Goal: Information Seeking & Learning: Find specific fact

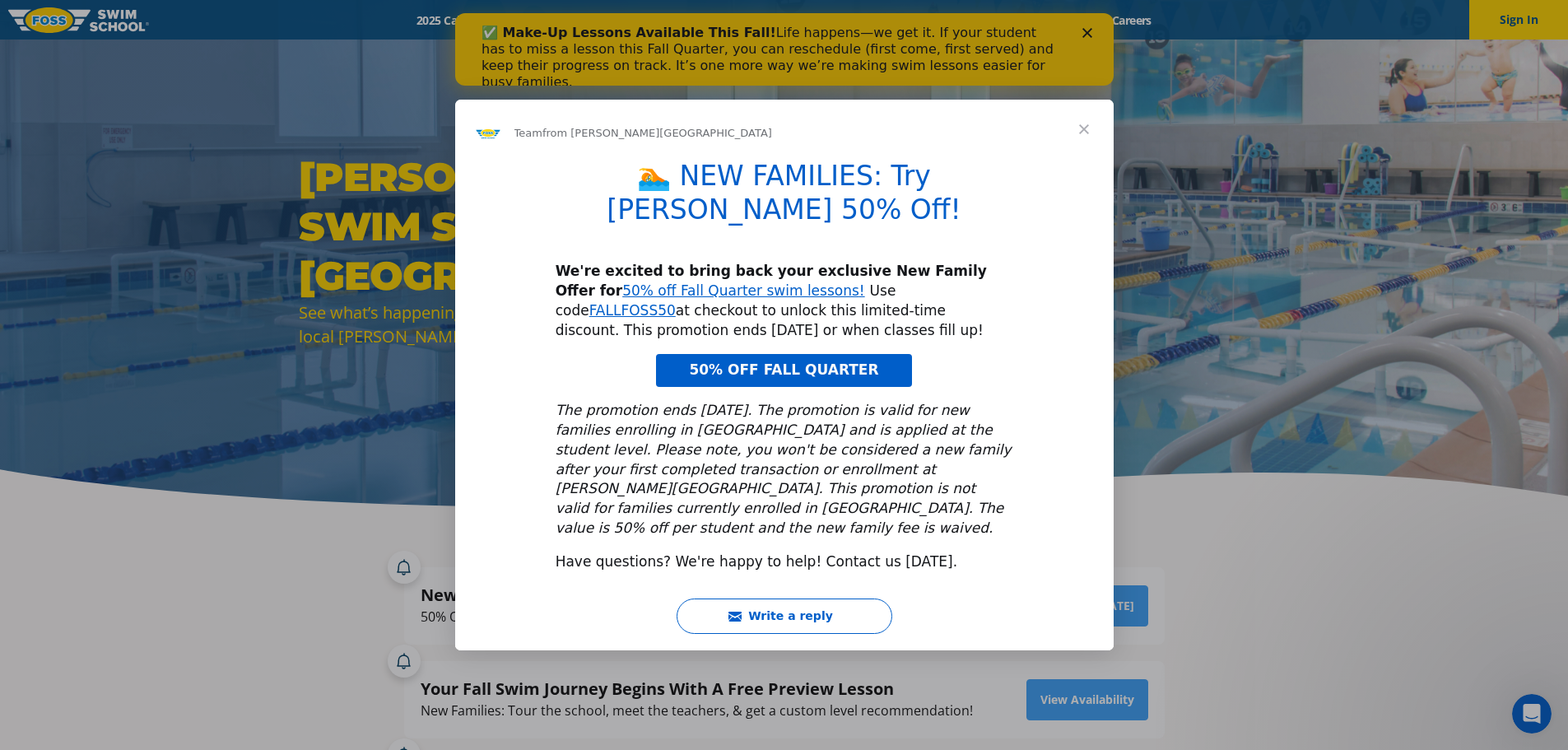
click at [1306, 544] on div "Intercom messenger" at bounding box center [784, 375] width 1568 height 750
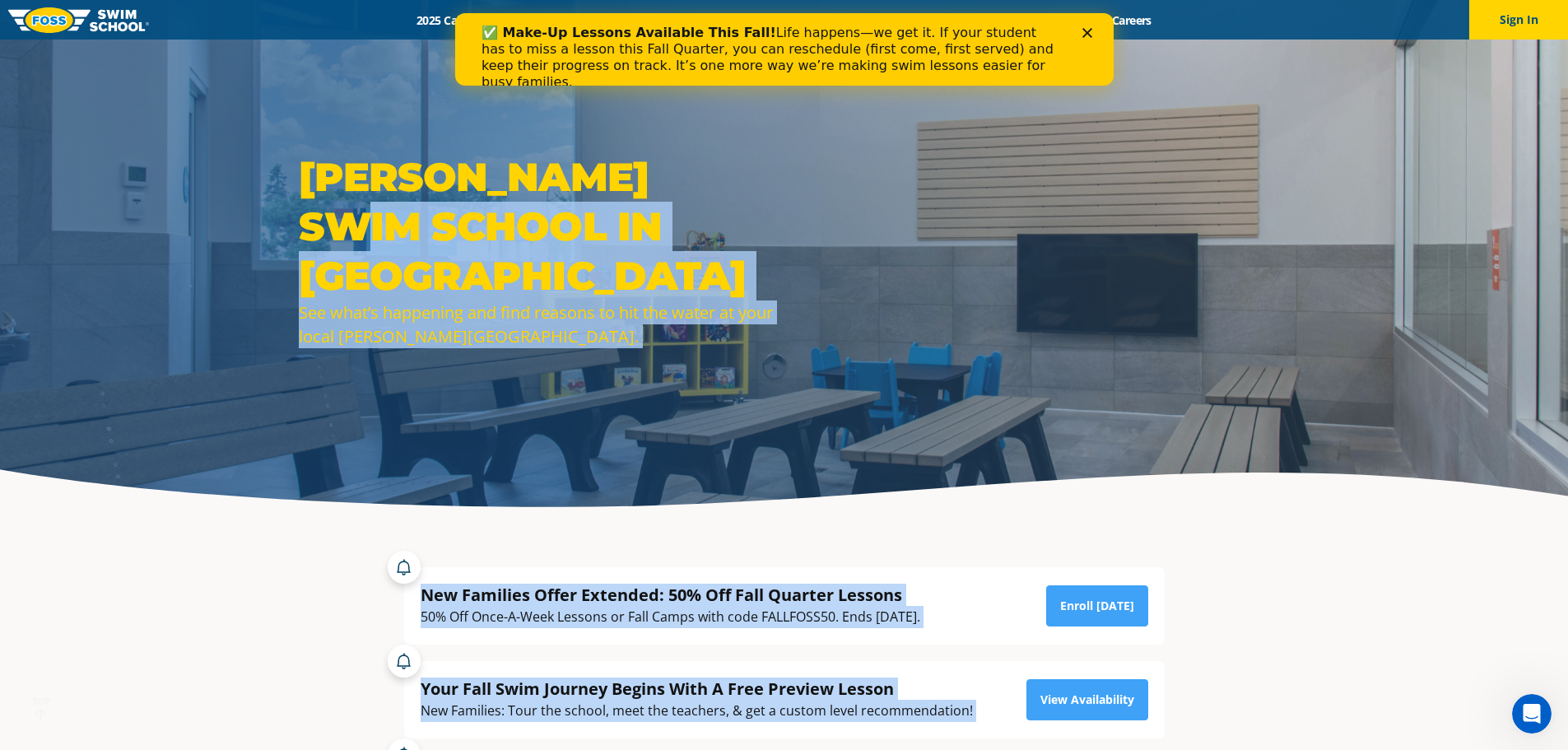
drag, startPoint x: 1452, startPoint y: 628, endPoint x: 1026, endPoint y: -99, distance: 842.6
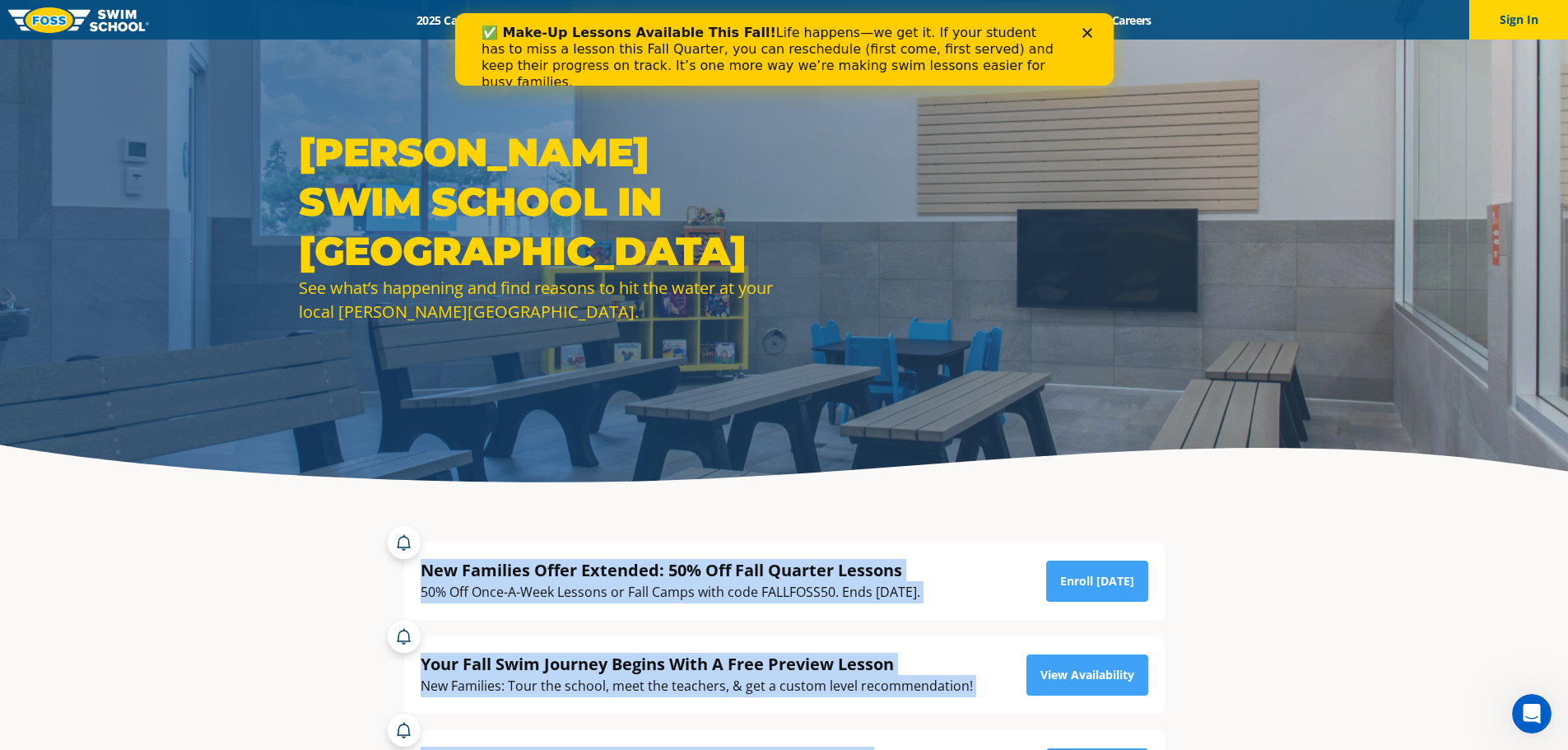
scroll to position [45, 0]
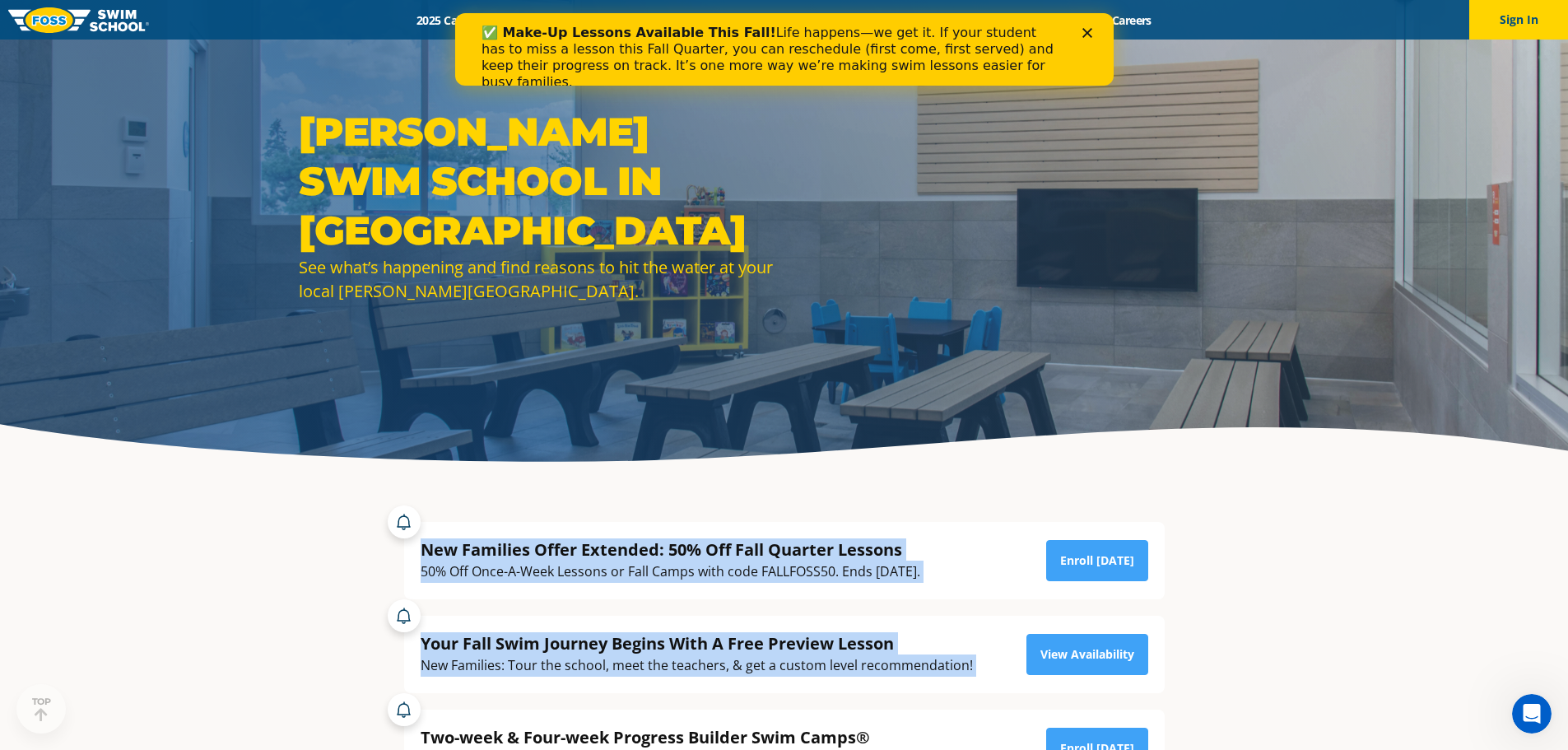
drag, startPoint x: 101, startPoint y: 574, endPoint x: 1294, endPoint y: 623, distance: 1194.0
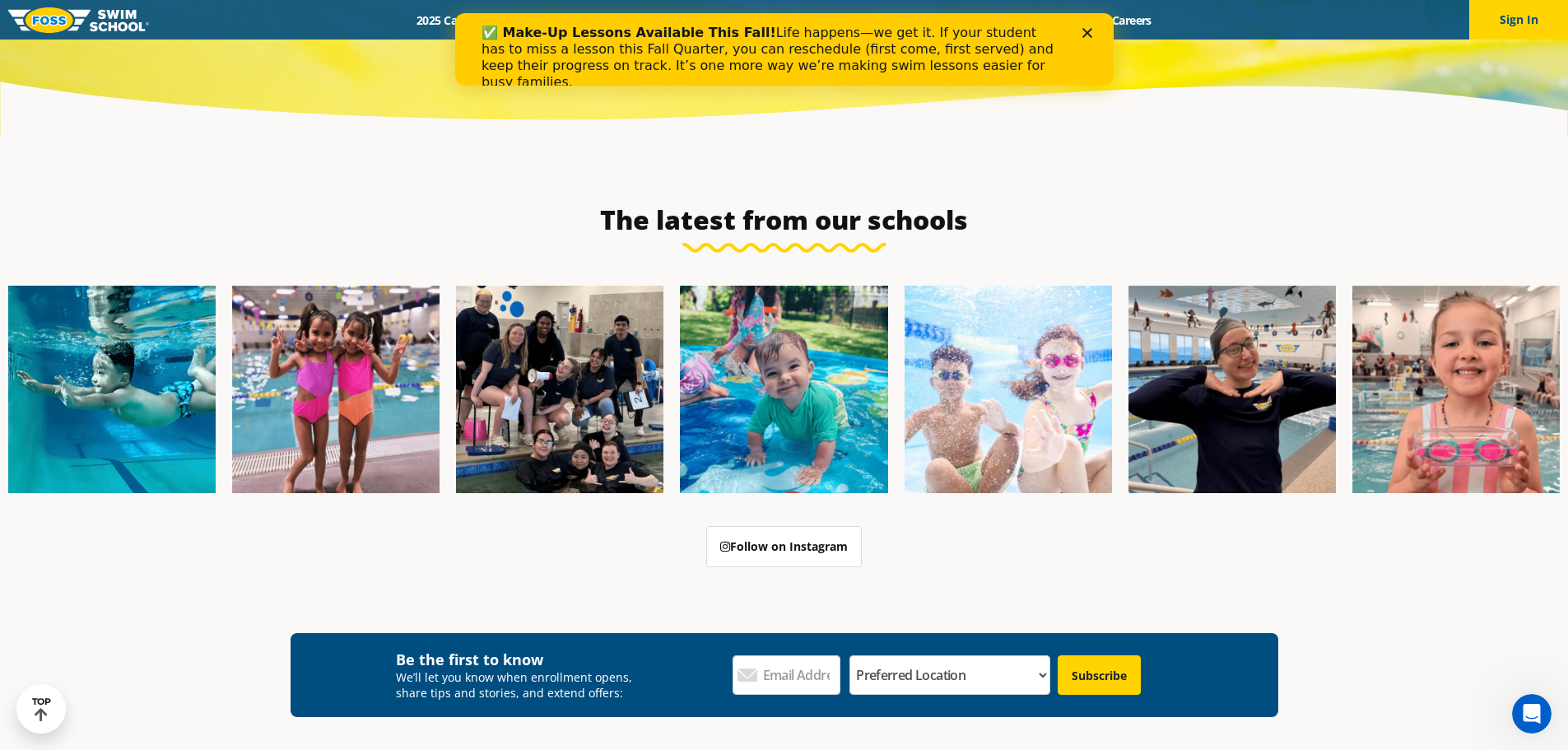
scroll to position [5618, 0]
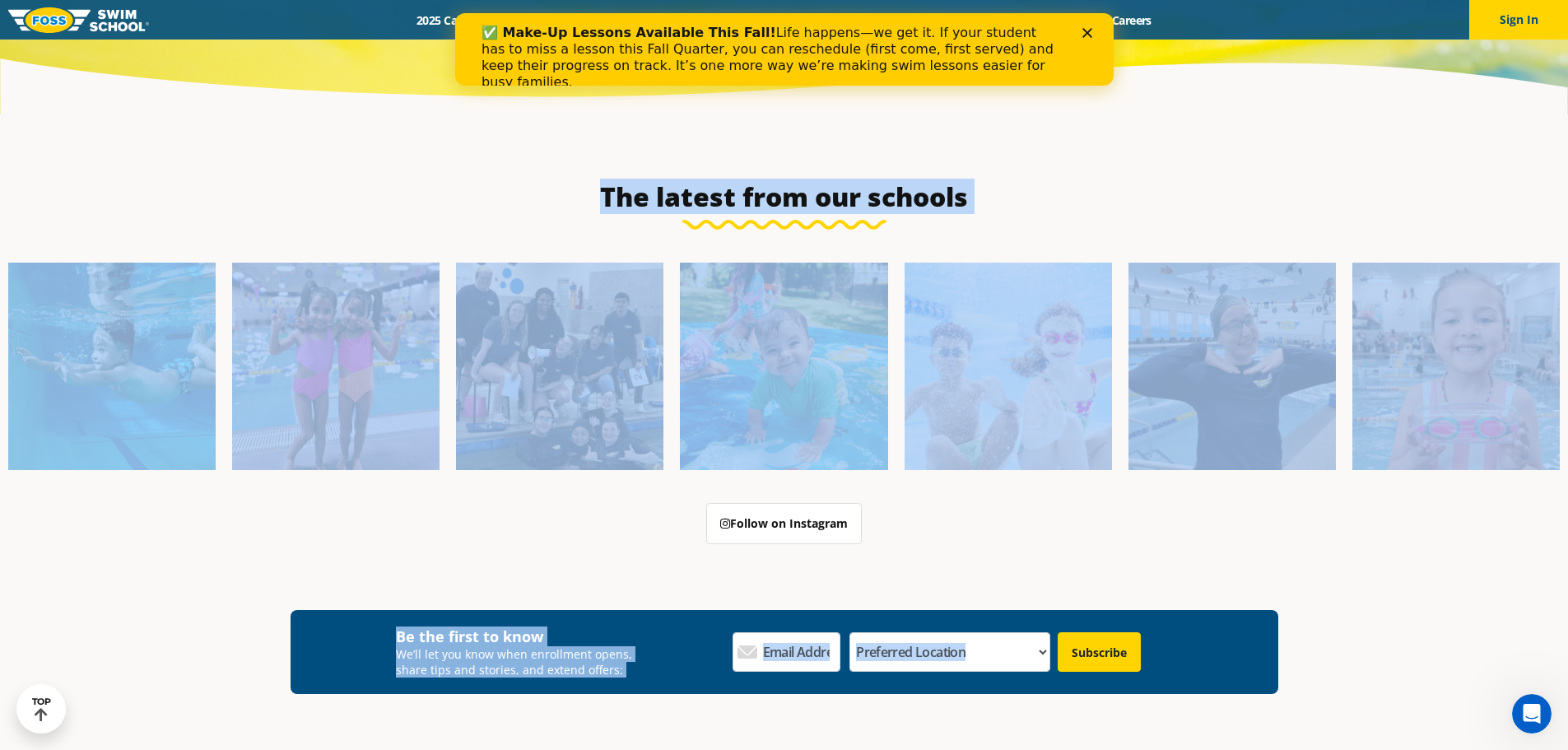
drag, startPoint x: 1343, startPoint y: 612, endPoint x: 134, endPoint y: 126, distance: 1303.0
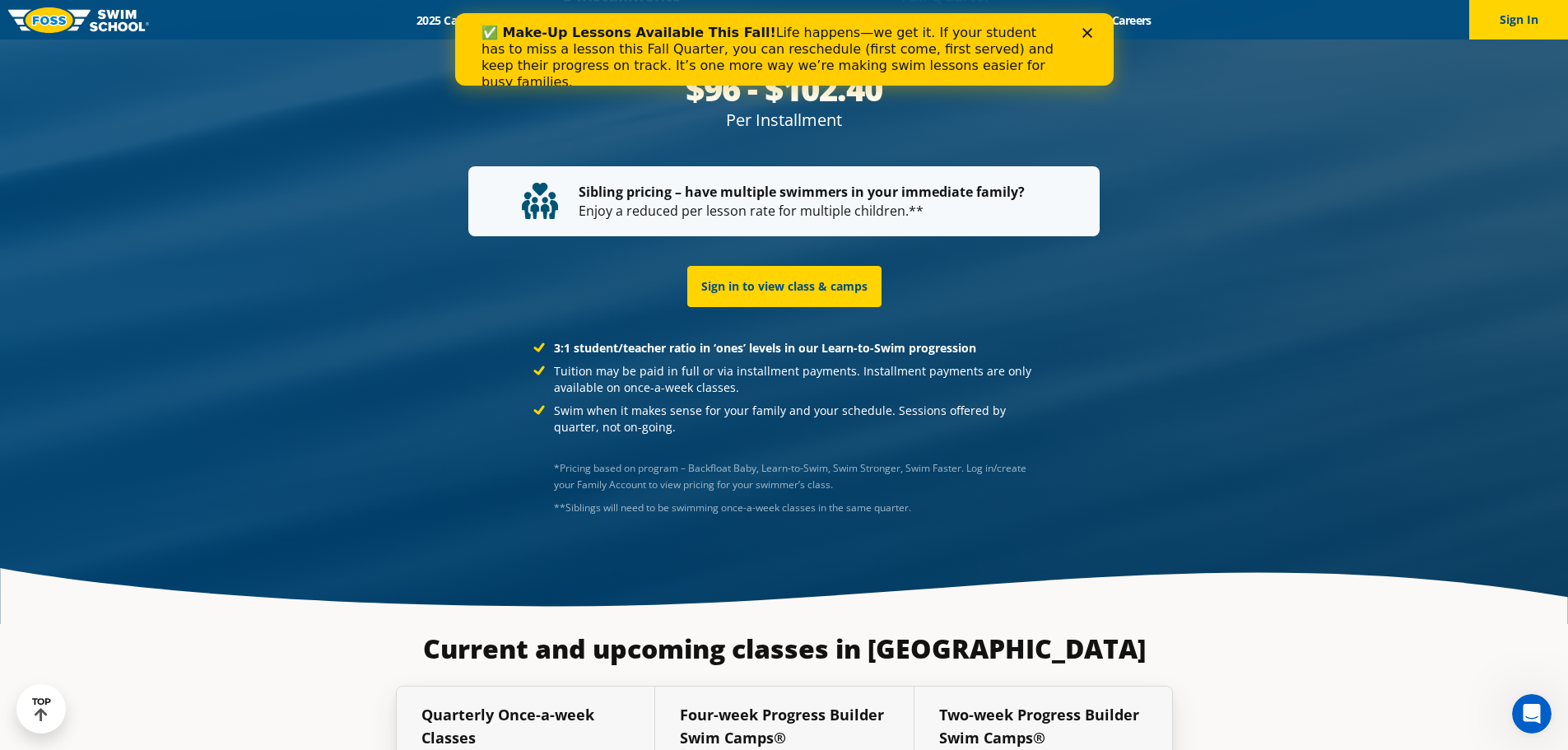
scroll to position [2963, 0]
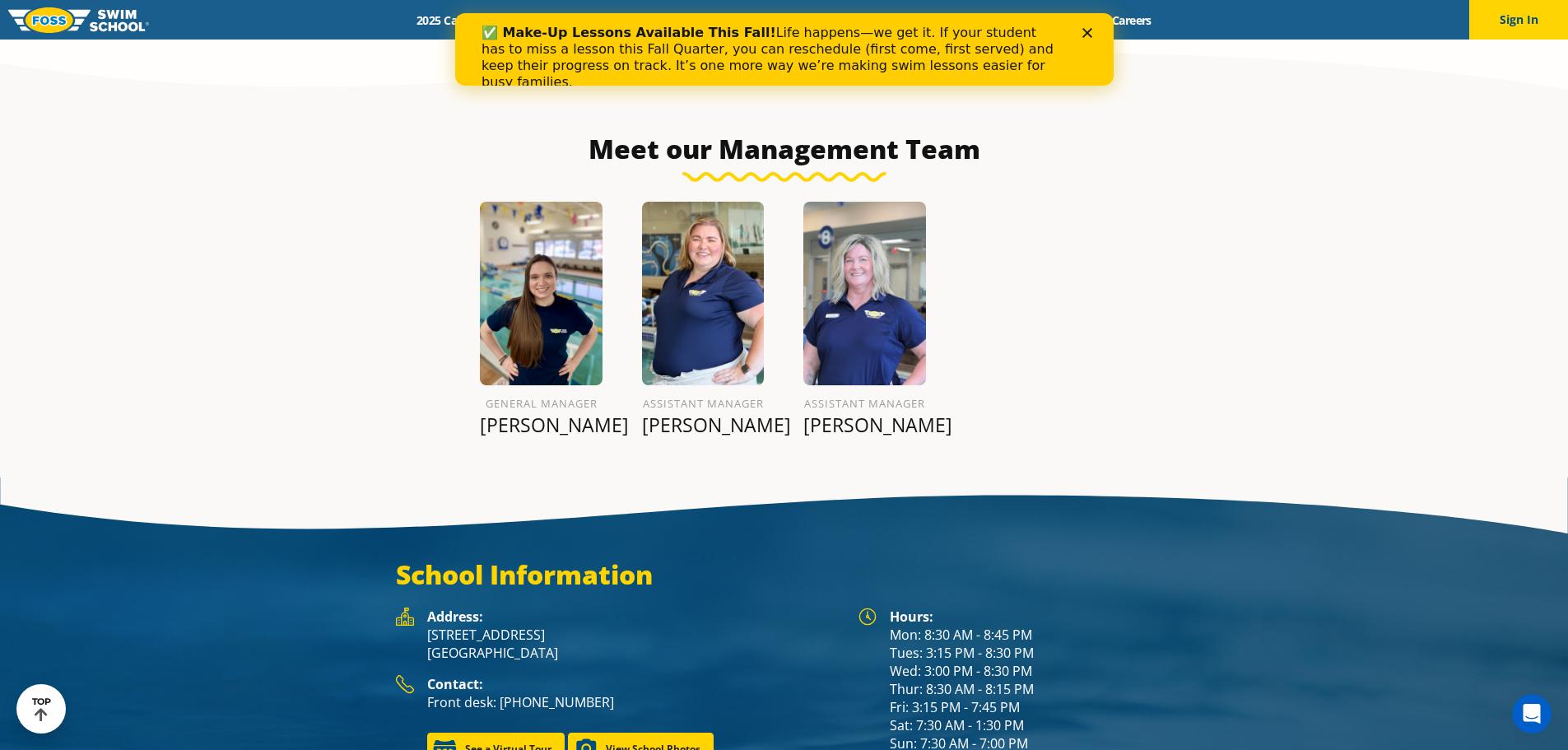
scroll to position [1998, 0]
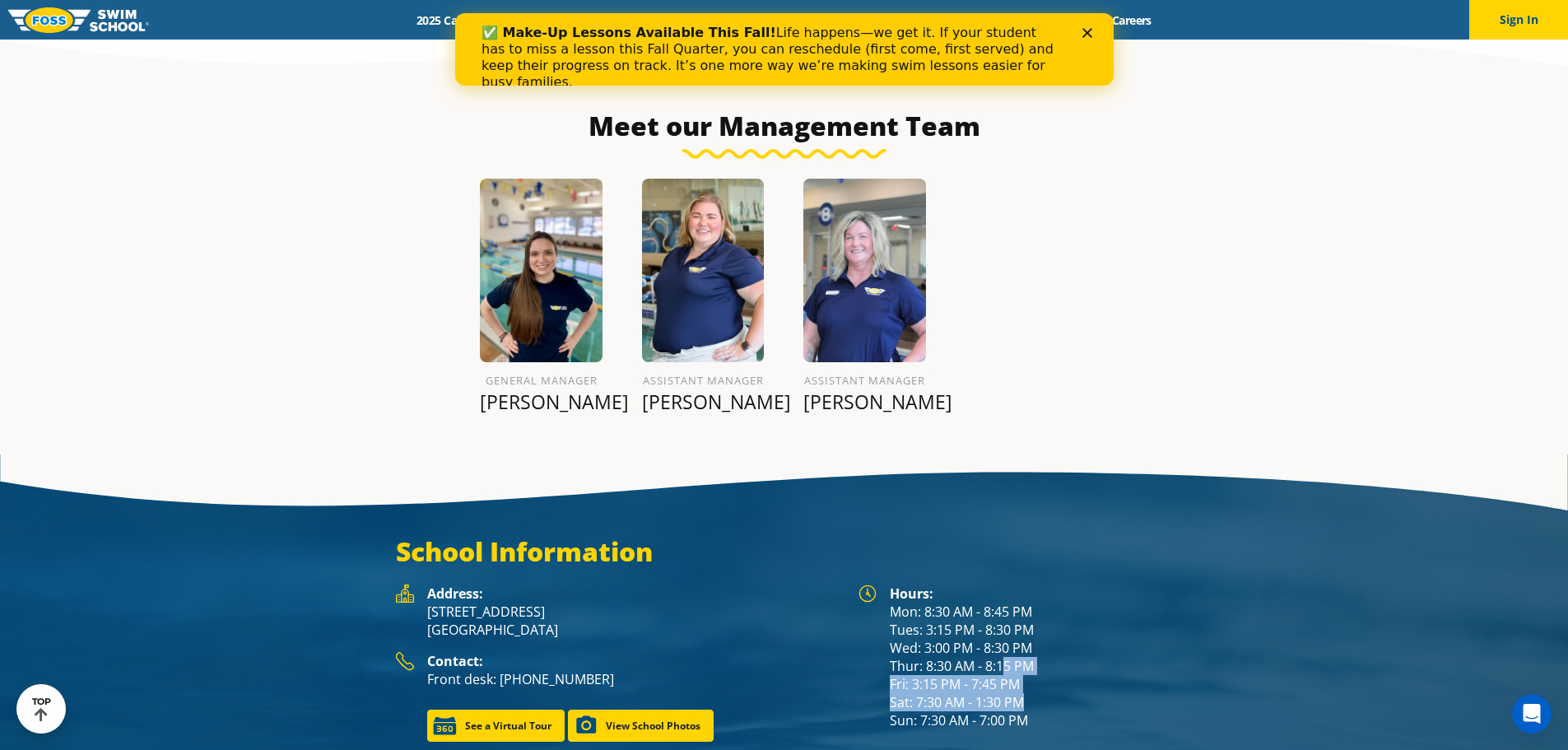
drag, startPoint x: 1193, startPoint y: 687, endPoint x: 958, endPoint y: 633, distance: 241.1
click at [993, 642] on div "School Information Hours: Mon: 8:30 AM - 8:45 PM Tues: 3:15 PM - 8:30 PM Wed: 3…" at bounding box center [784, 638] width 987 height 207
click at [871, 600] on div "Hours: Mon: 8:30 AM - 8:45 PM Tues: 3:15 PM - 8:30 PM Wed: 3:00 PM - 8:30 PM Th…" at bounding box center [1015, 656] width 315 height 144
drag, startPoint x: 1061, startPoint y: 685, endPoint x: 872, endPoint y: 604, distance: 205.6
click at [872, 604] on div "Hours: Mon: 8:30 AM - 8:45 PM Tues: 3:15 PM - 8:30 PM Wed: 3:00 PM - 8:30 PM Th…" at bounding box center [1015, 656] width 315 height 144
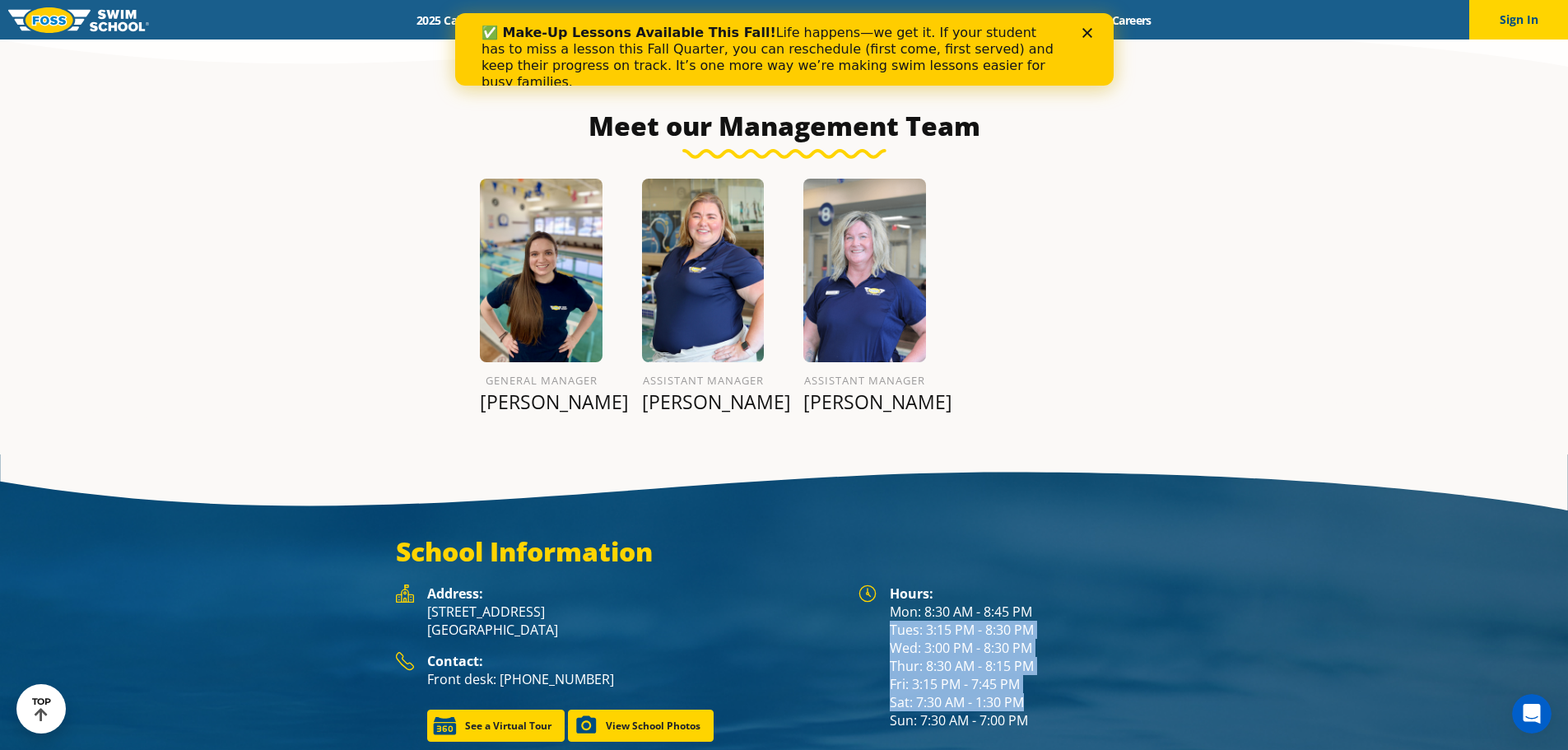
click at [872, 604] on div "Hours: Mon: 8:30 AM - 8:45 PM Tues: 3:15 PM - 8:30 PM Wed: 3:00 PM - 8:30 PM Th…" at bounding box center [1015, 656] width 315 height 144
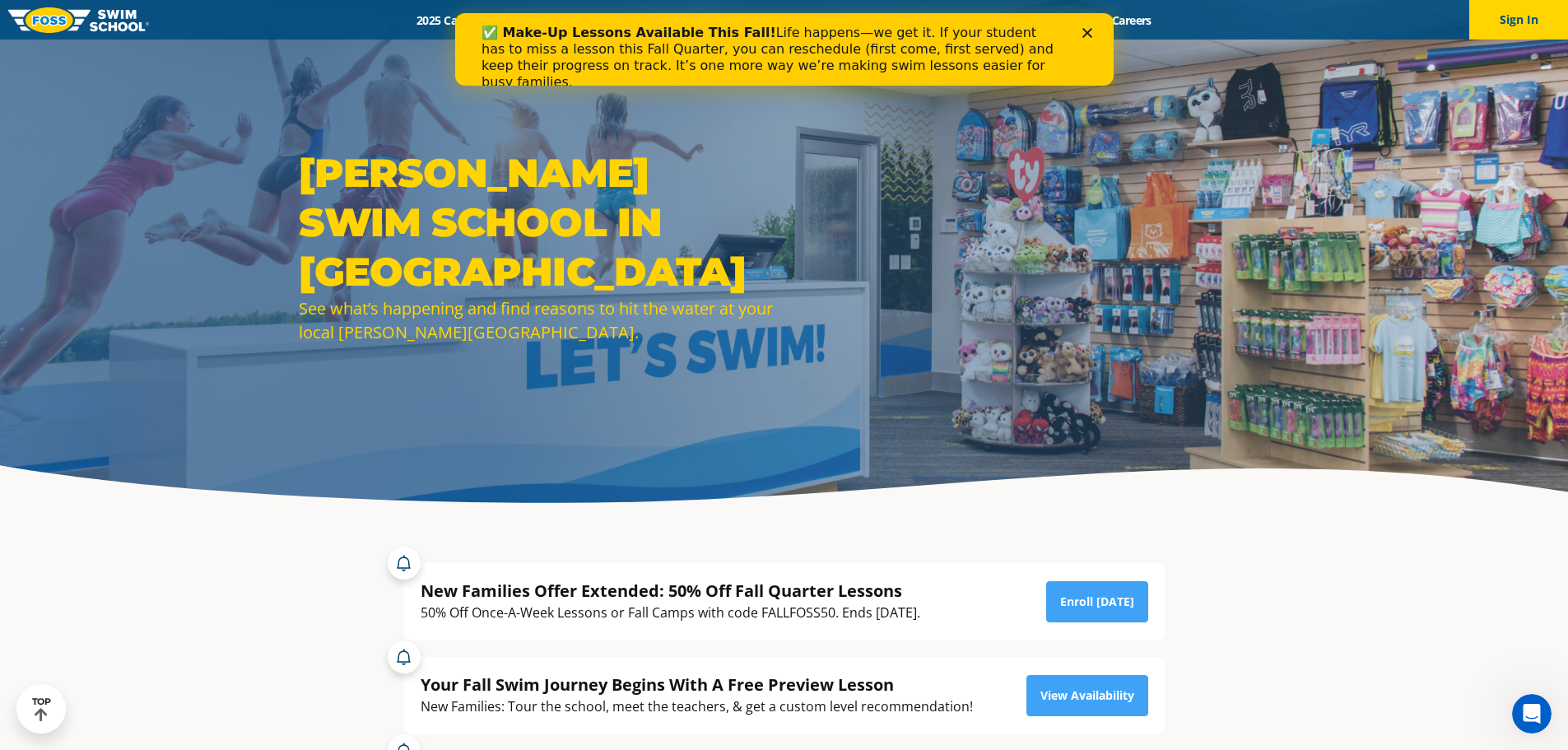
scroll to position [0, 0]
